Goal: Task Accomplishment & Management: Use online tool/utility

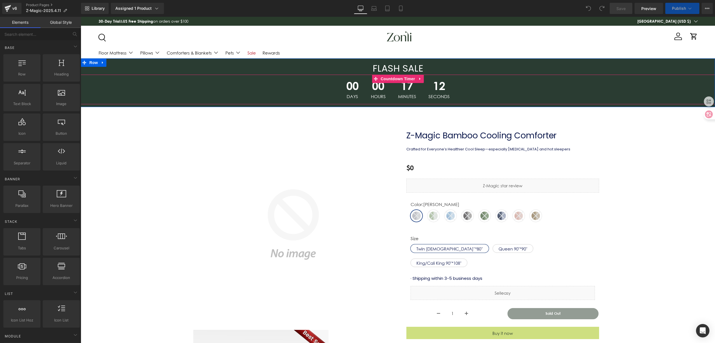
click at [384, 88] on span "00" at bounding box center [378, 87] width 15 height 14
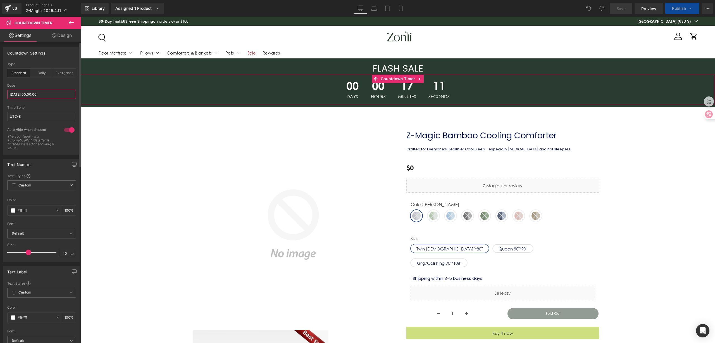
click at [51, 92] on input "[DATE] 00:00:00" at bounding box center [41, 94] width 69 height 9
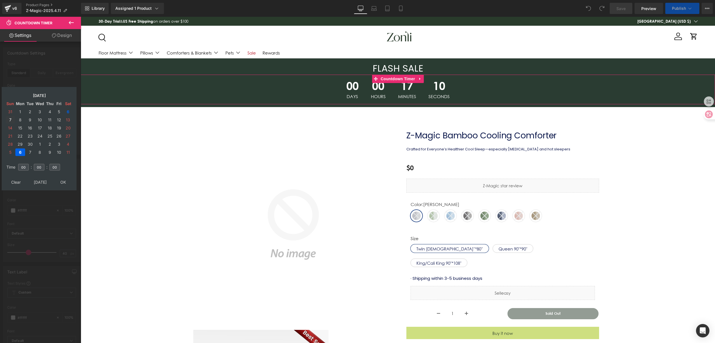
click at [11, 117] on td "7" at bounding box center [10, 120] width 9 height 8
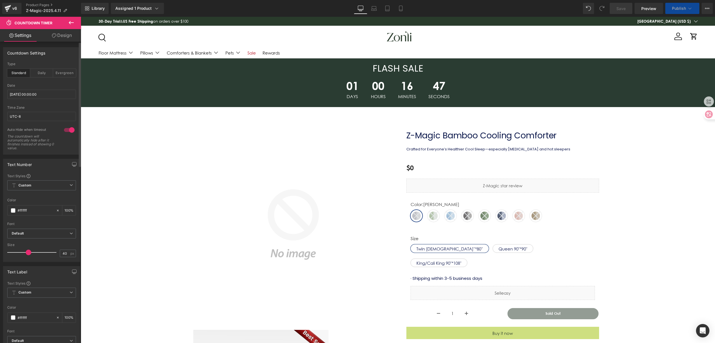
click at [676, 8] on span "Publish" at bounding box center [679, 8] width 14 height 4
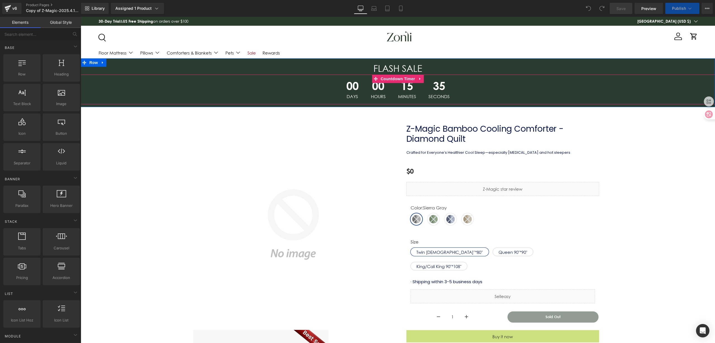
click at [395, 86] on div "15 Minutes" at bounding box center [407, 90] width 29 height 30
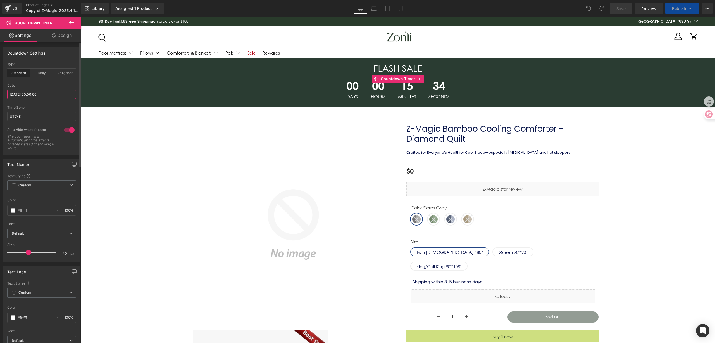
click at [48, 95] on input "[DATE] 00:00:00" at bounding box center [41, 94] width 69 height 9
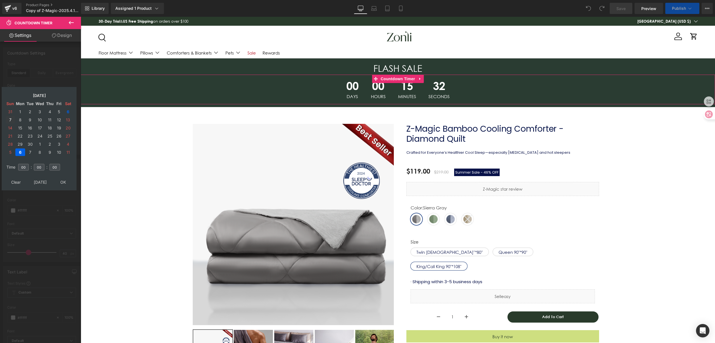
click at [8, 118] on td "7" at bounding box center [10, 120] width 9 height 8
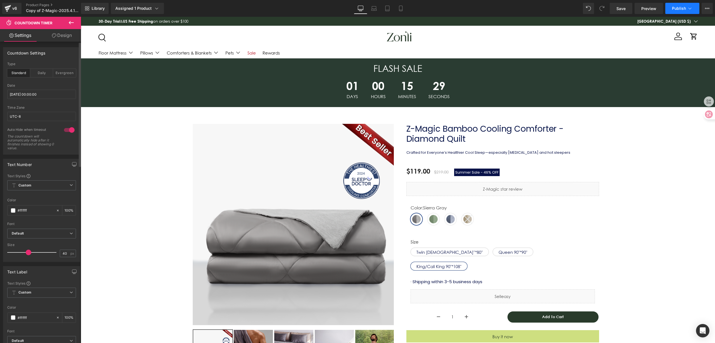
click at [674, 4] on button "Publish" at bounding box center [683, 8] width 34 height 11
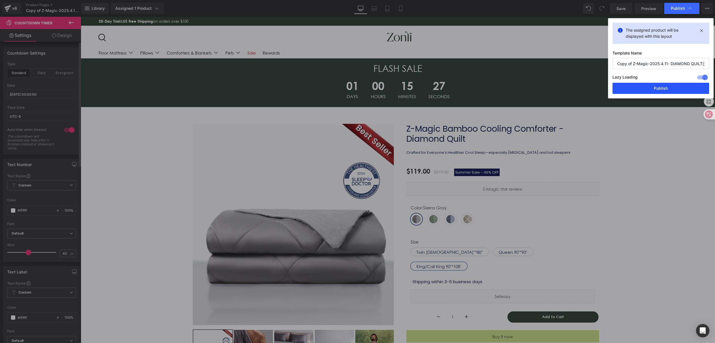
click at [660, 84] on button "Publish" at bounding box center [661, 88] width 97 height 11
